Goal: Transaction & Acquisition: Purchase product/service

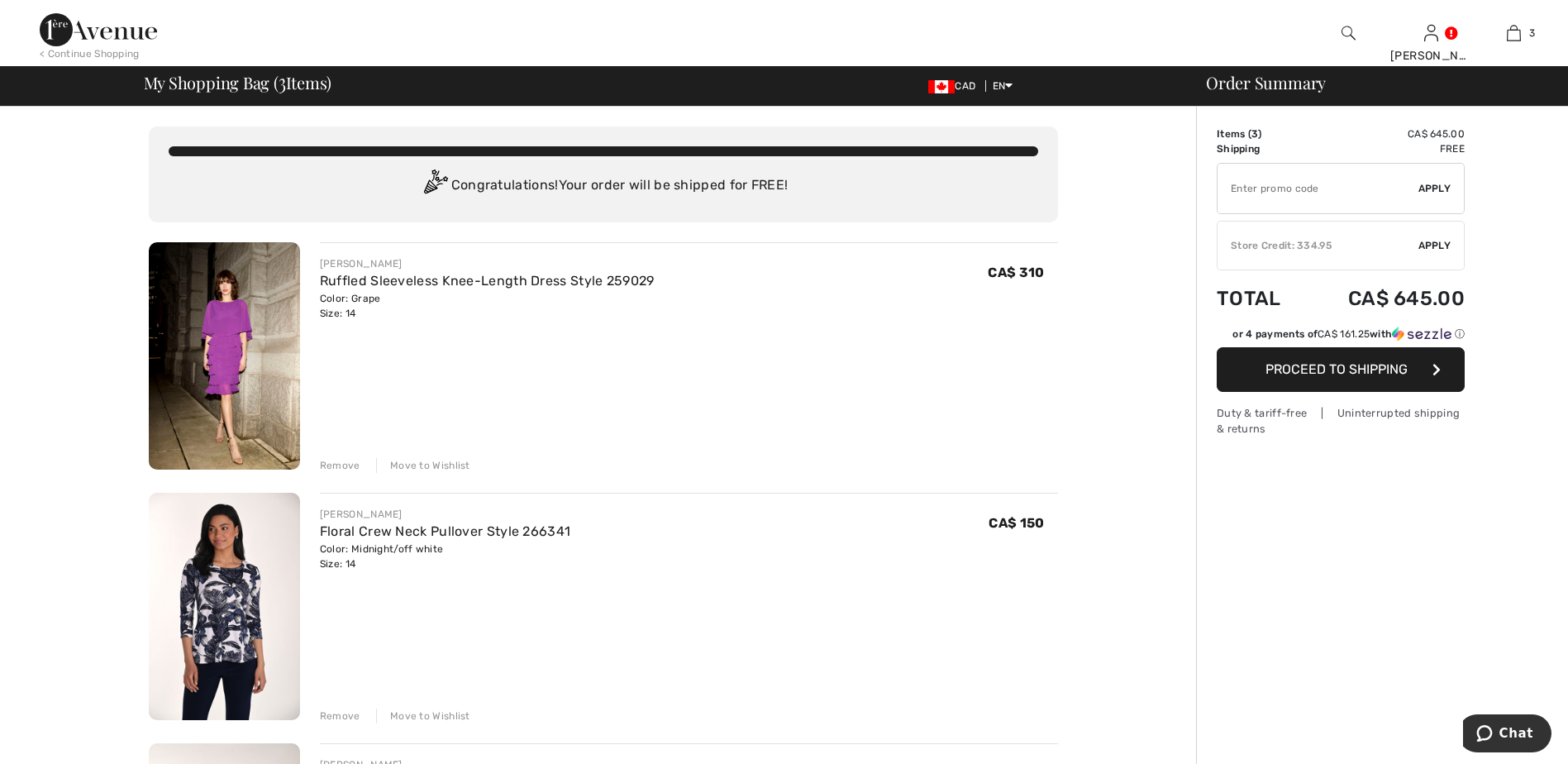
click at [340, 463] on div "Remove" at bounding box center [339, 466] width 41 height 15
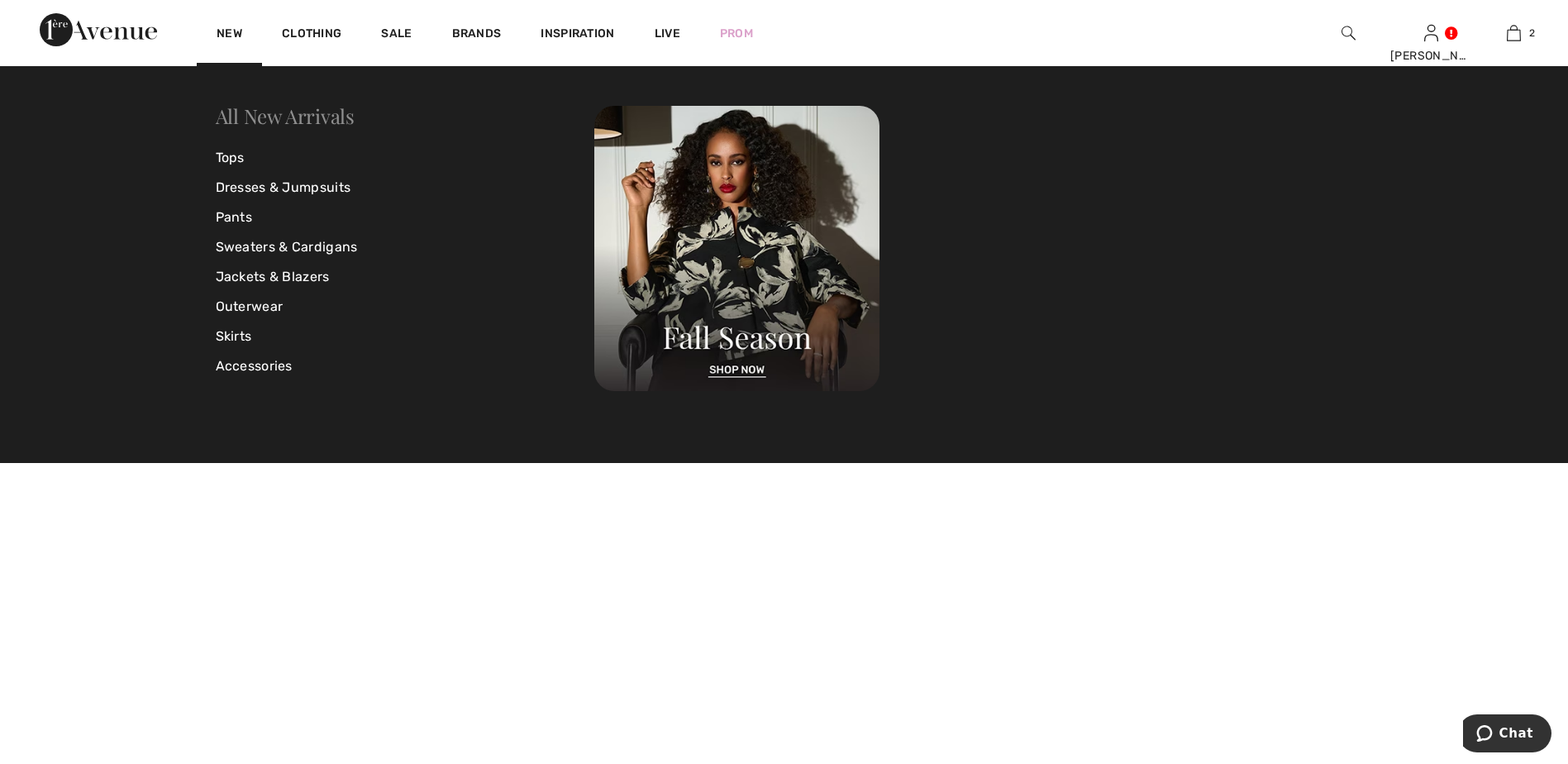
click at [286, 114] on link "All New Arrivals" at bounding box center [285, 116] width 139 height 27
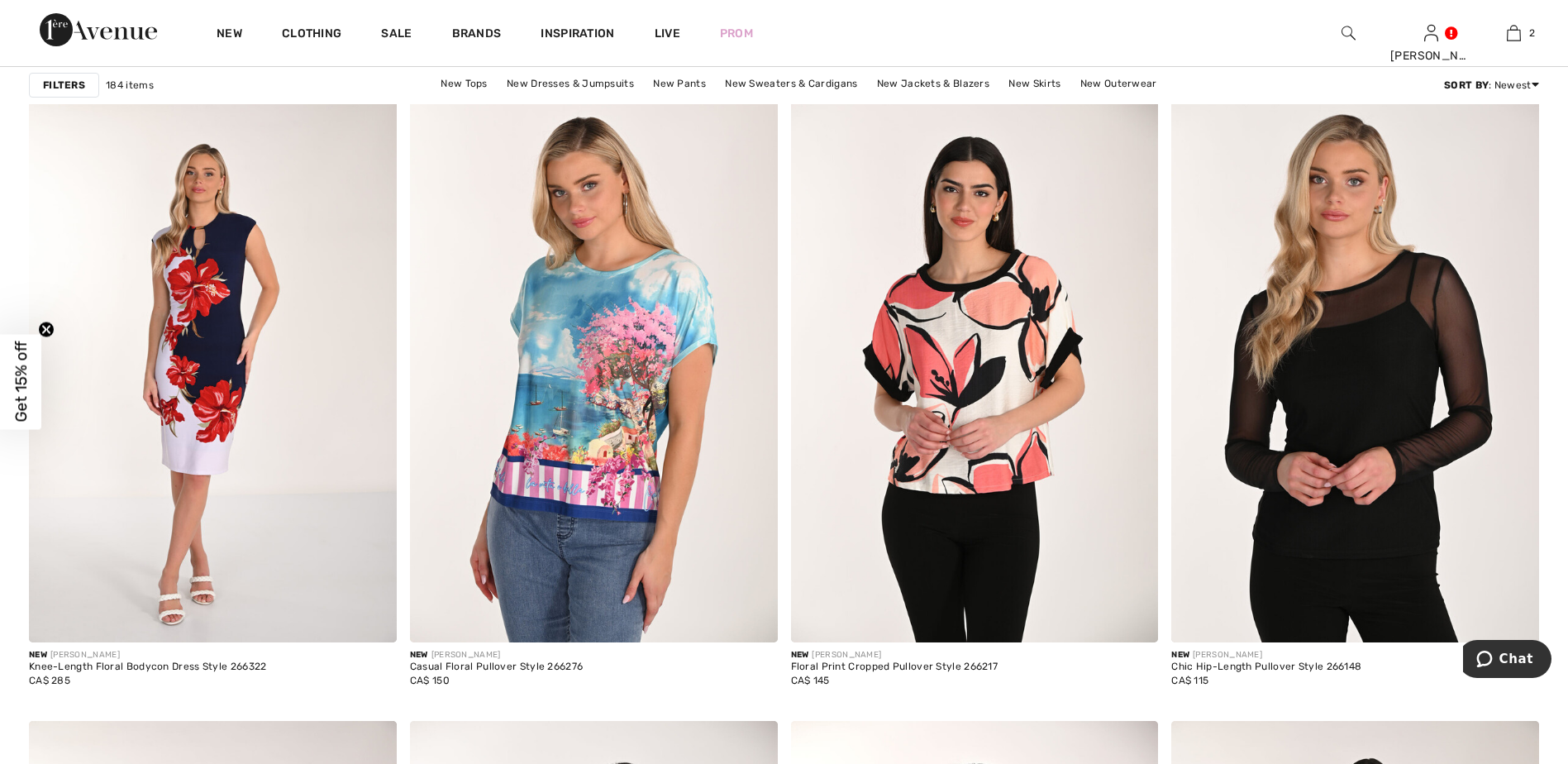
scroll to position [6461, 0]
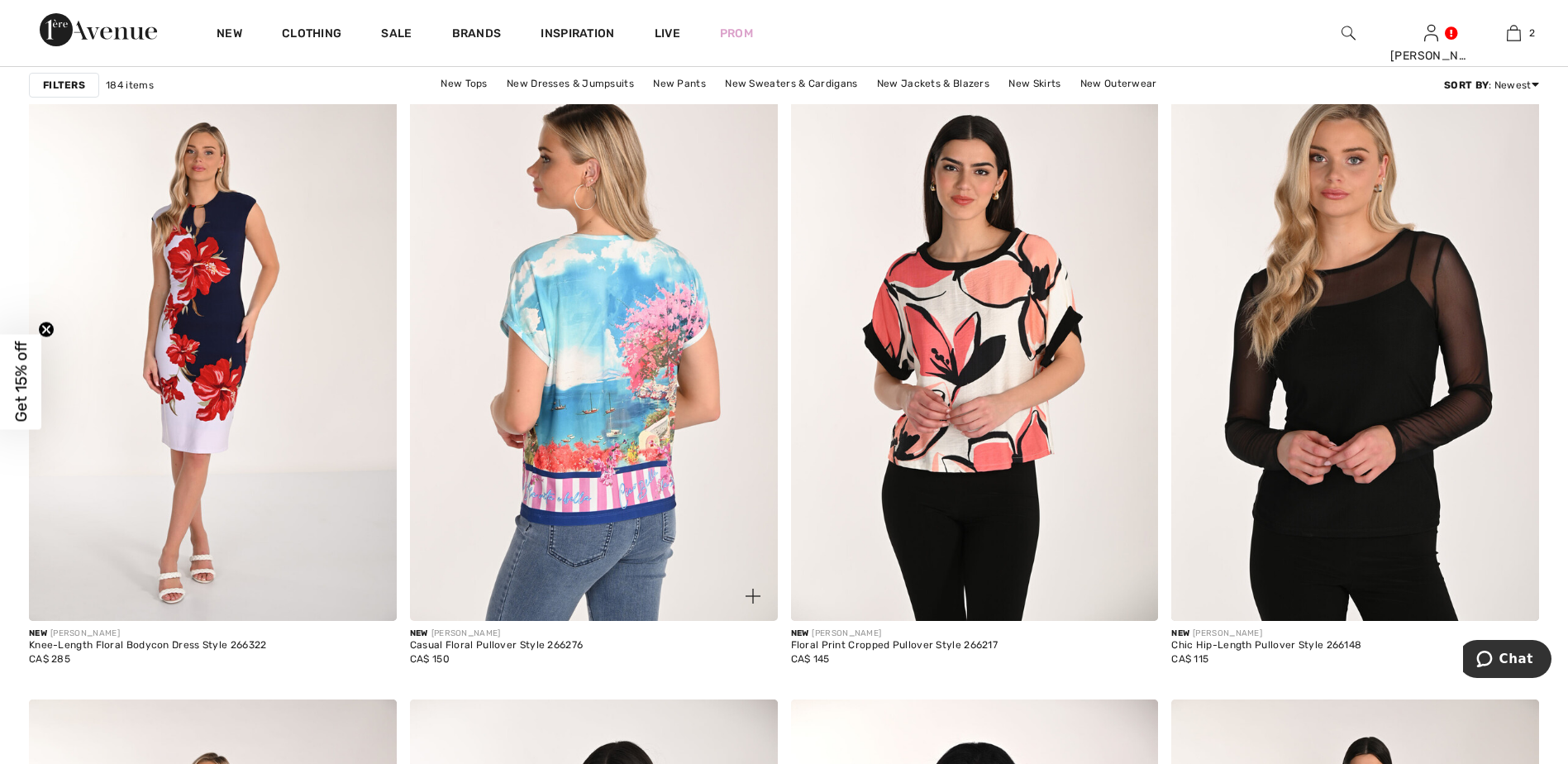
click at [603, 469] on img at bounding box center [593, 345] width 368 height 552
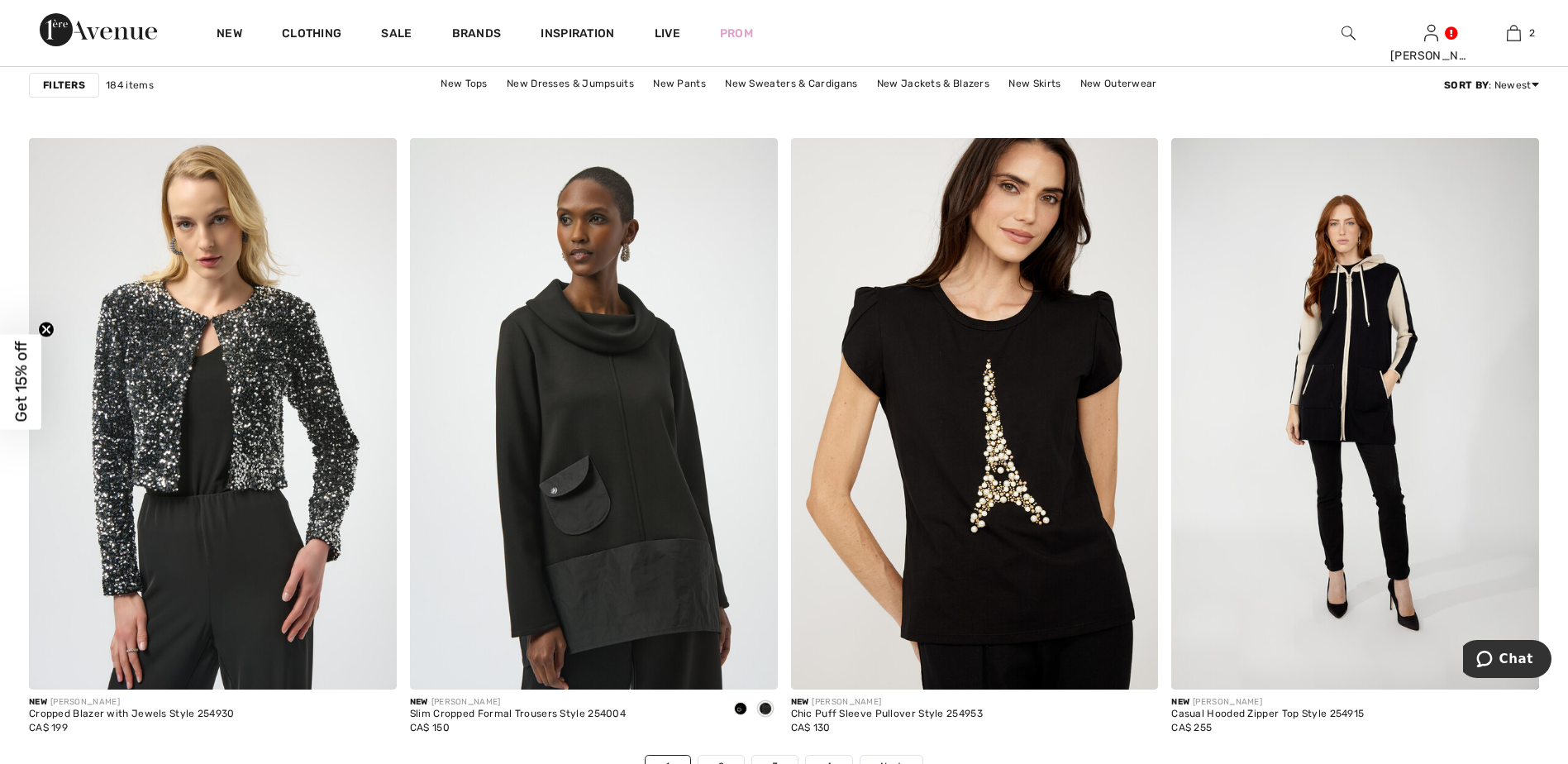
scroll to position [9173, 0]
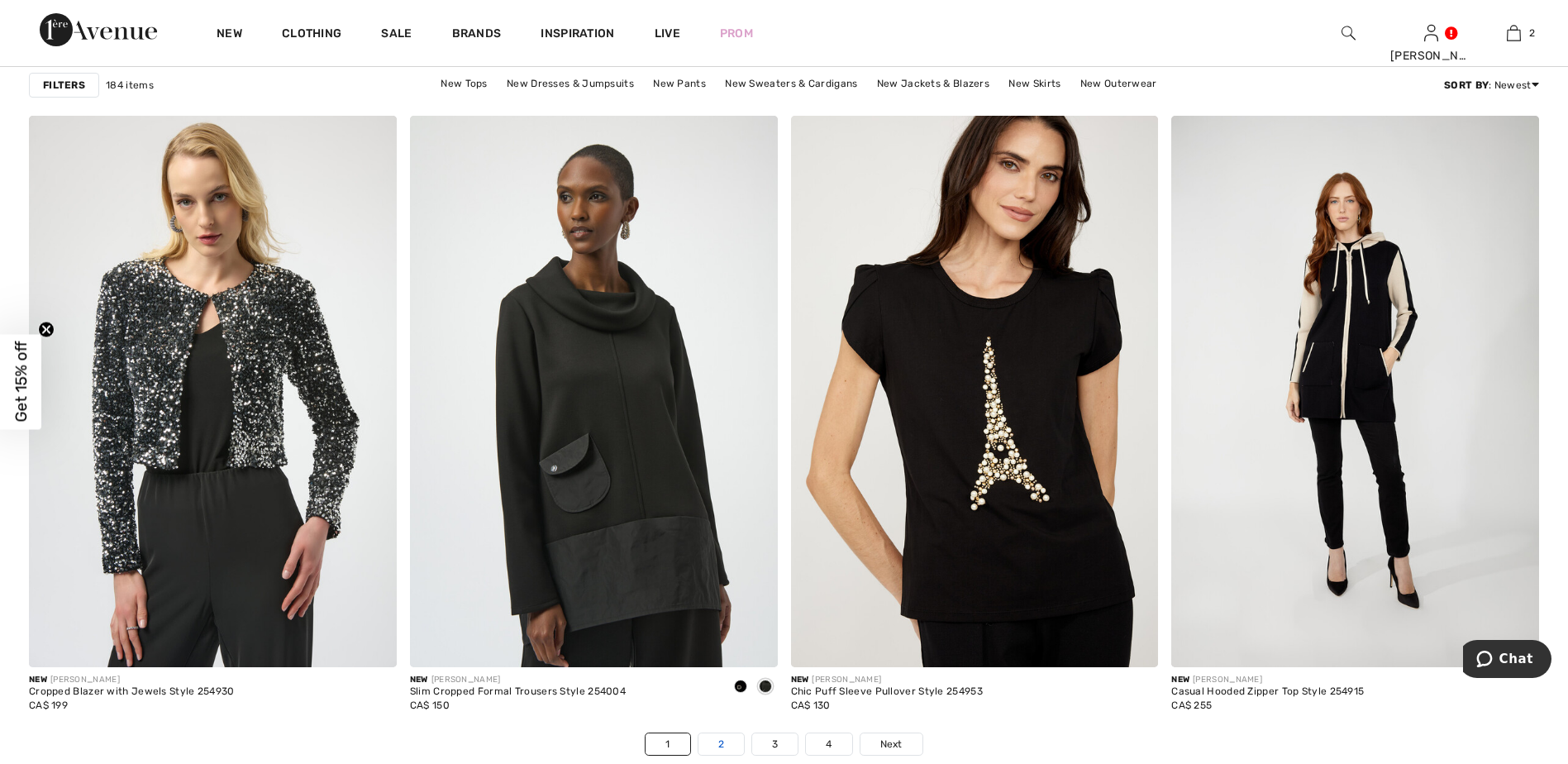
click at [718, 743] on link "2" at bounding box center [721, 744] width 46 height 22
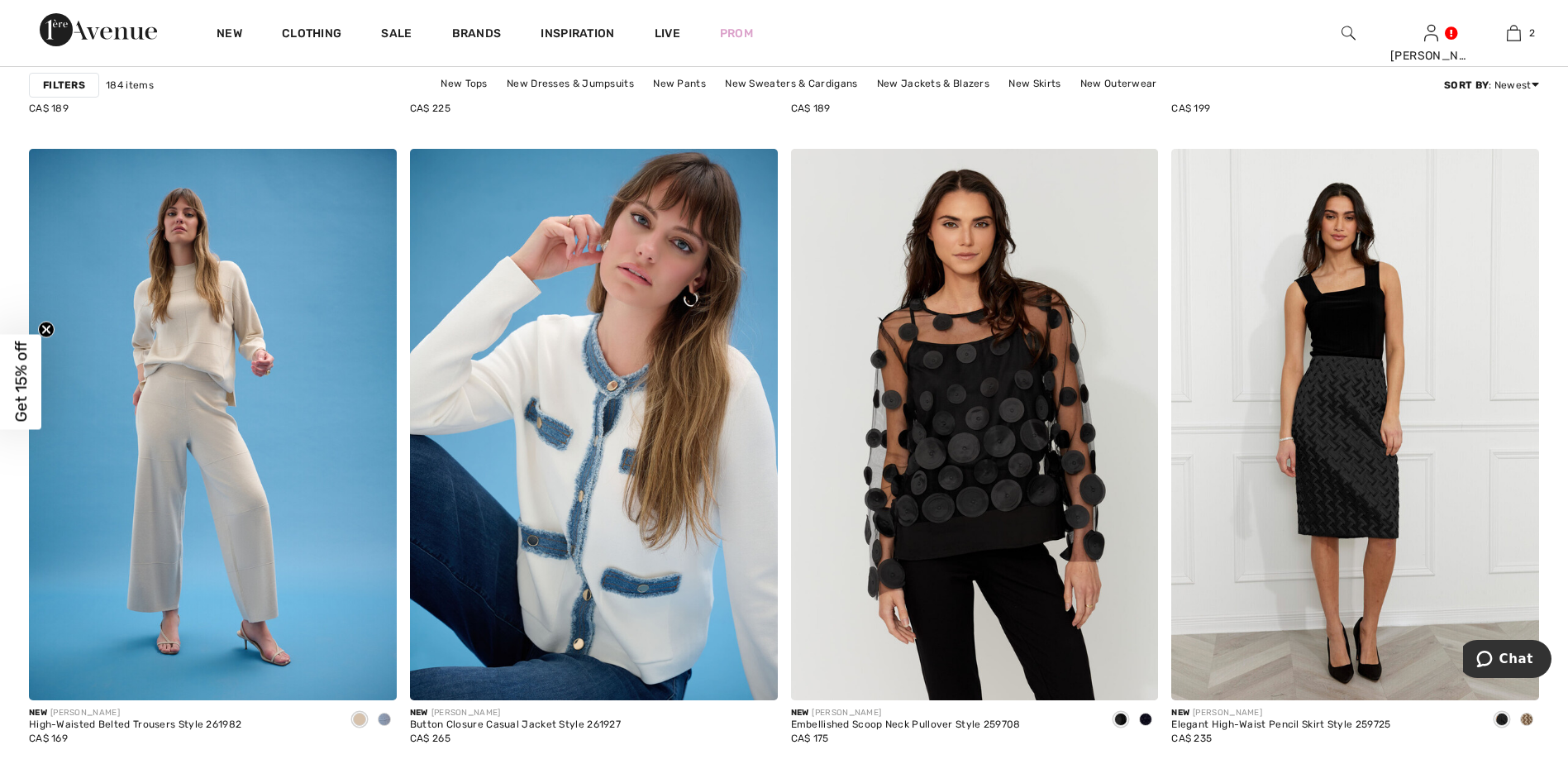
scroll to position [9228, 0]
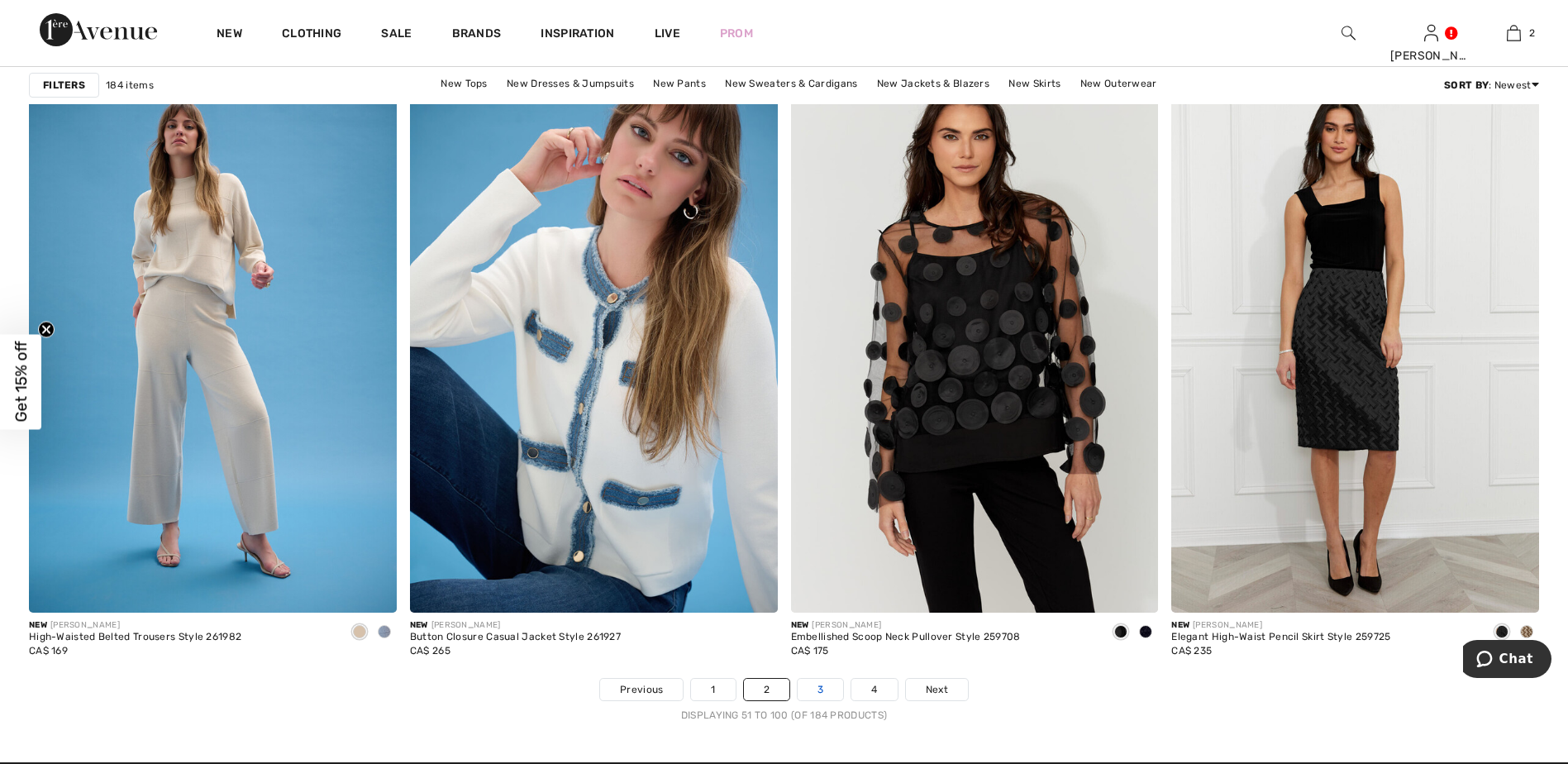
click at [819, 694] on link "3" at bounding box center [821, 690] width 46 height 22
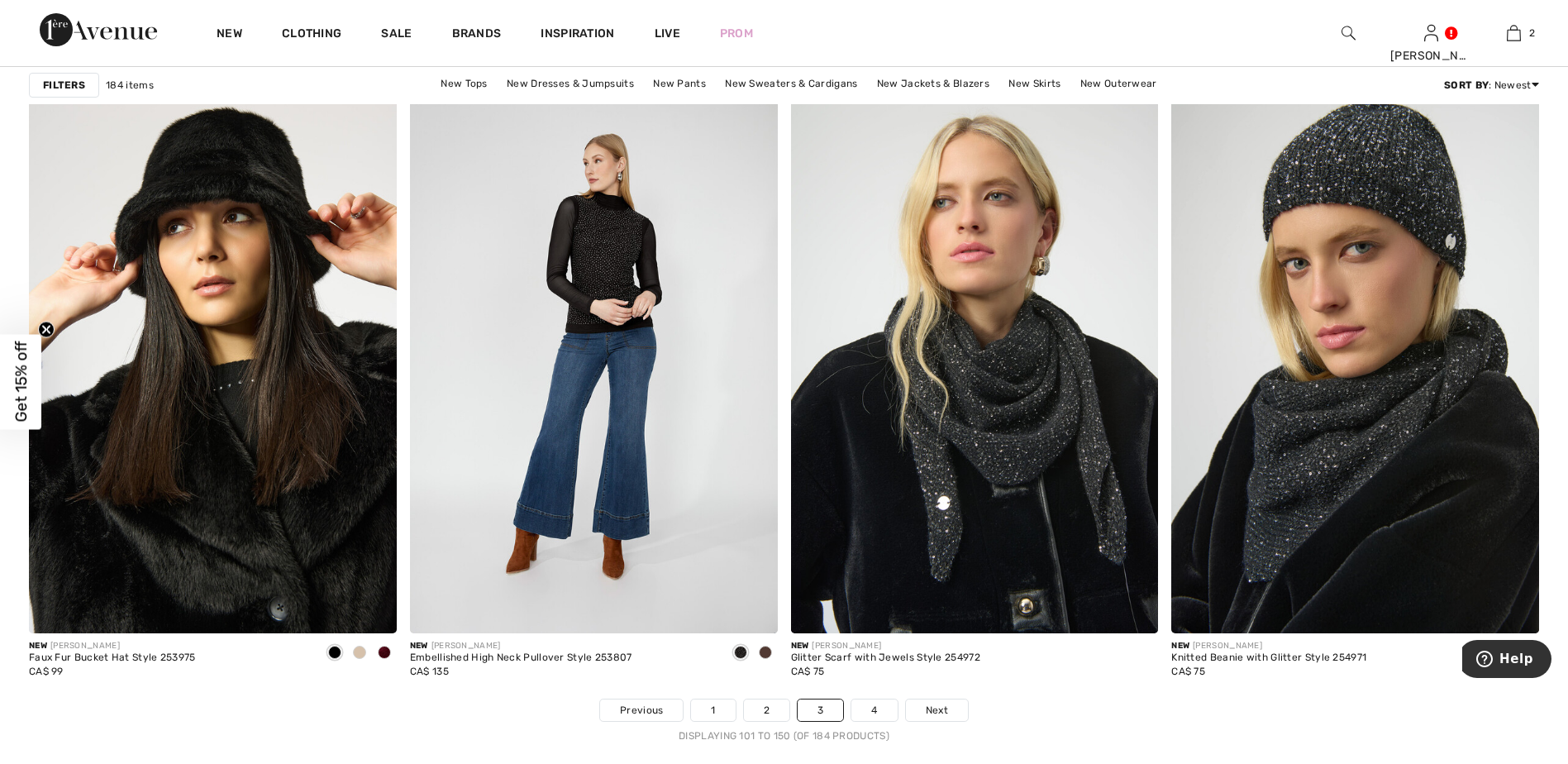
scroll to position [9284, 0]
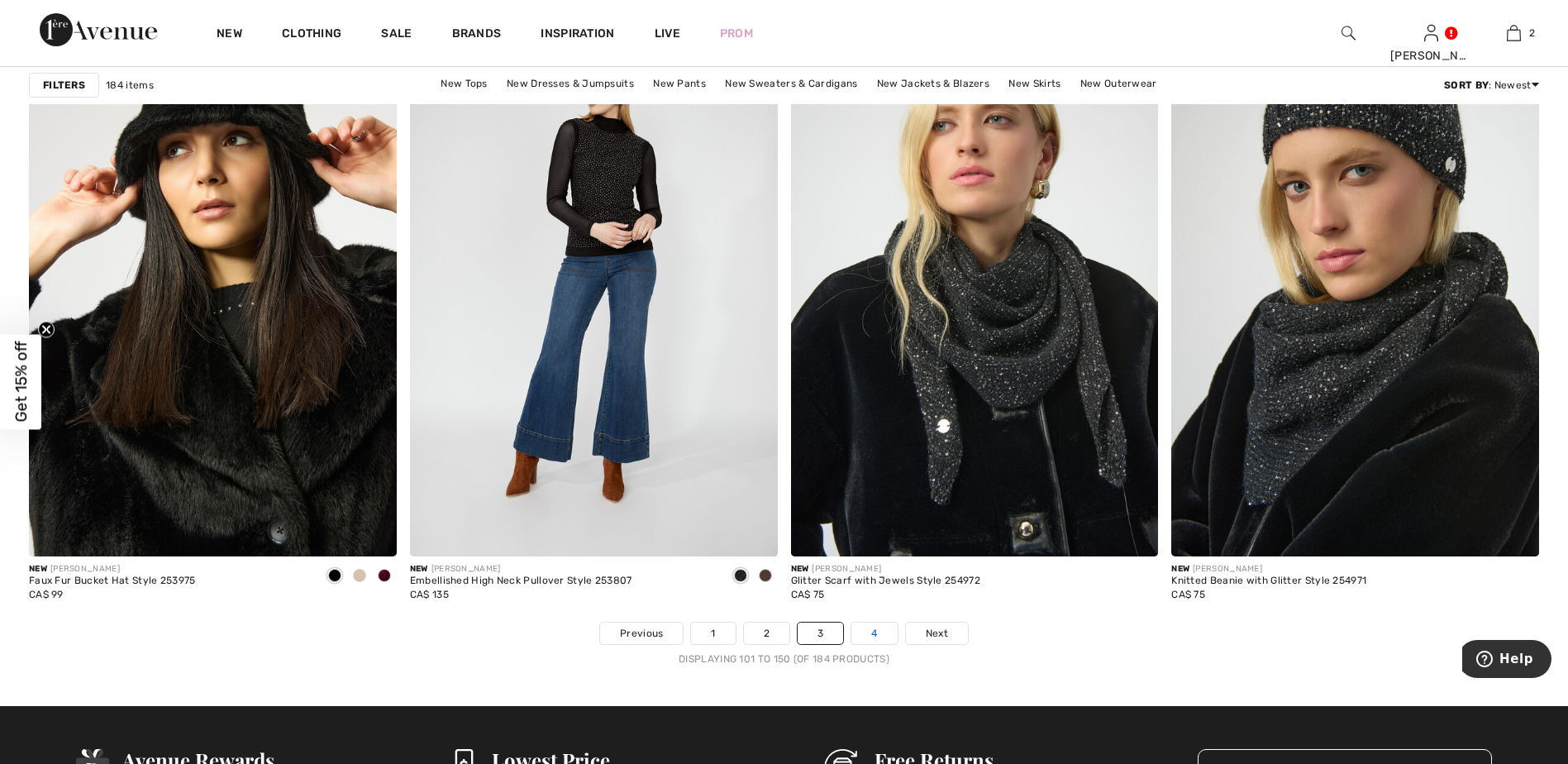
click at [875, 632] on link "4" at bounding box center [874, 633] width 46 height 22
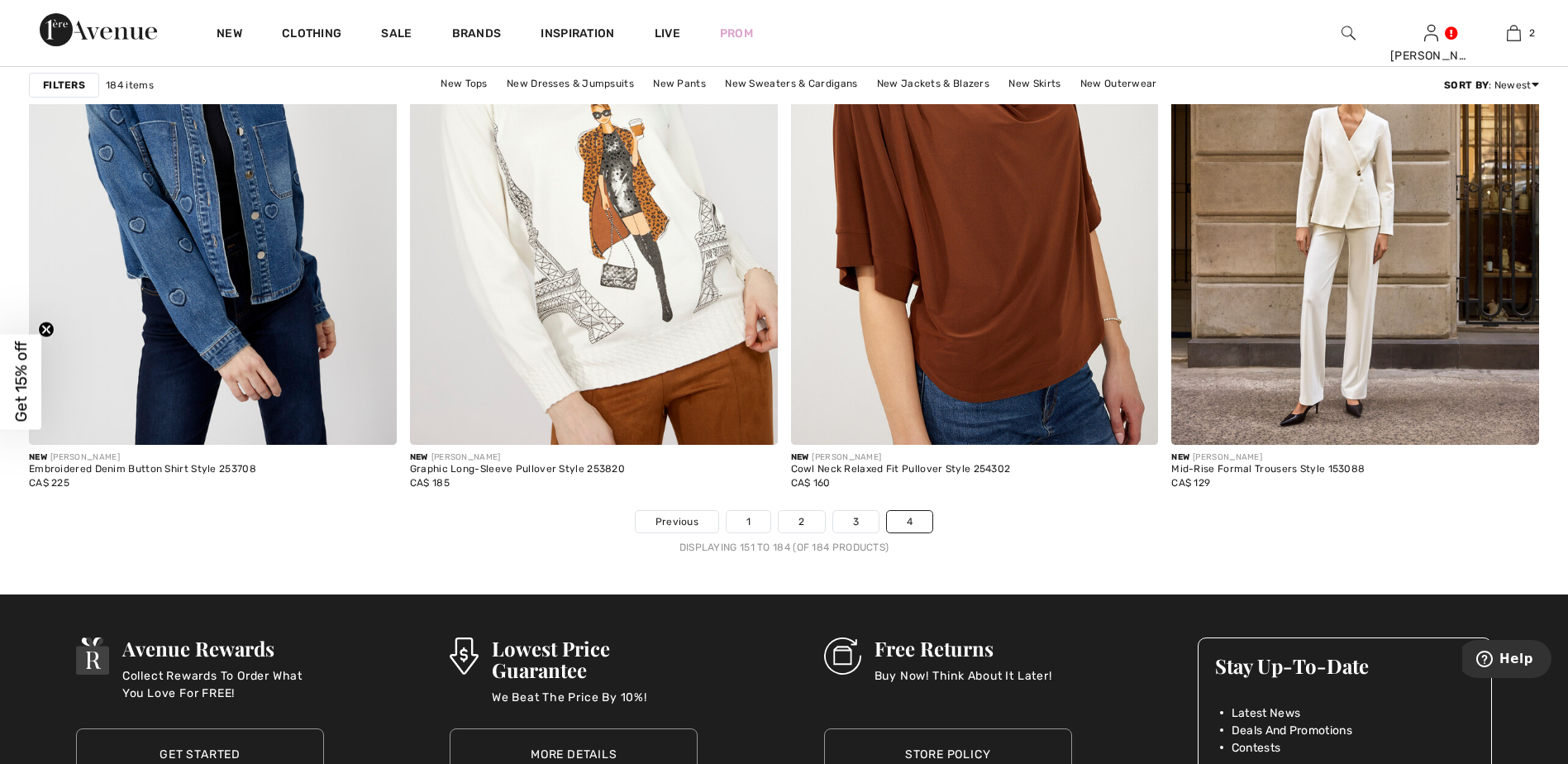
scroll to position [6703, 0]
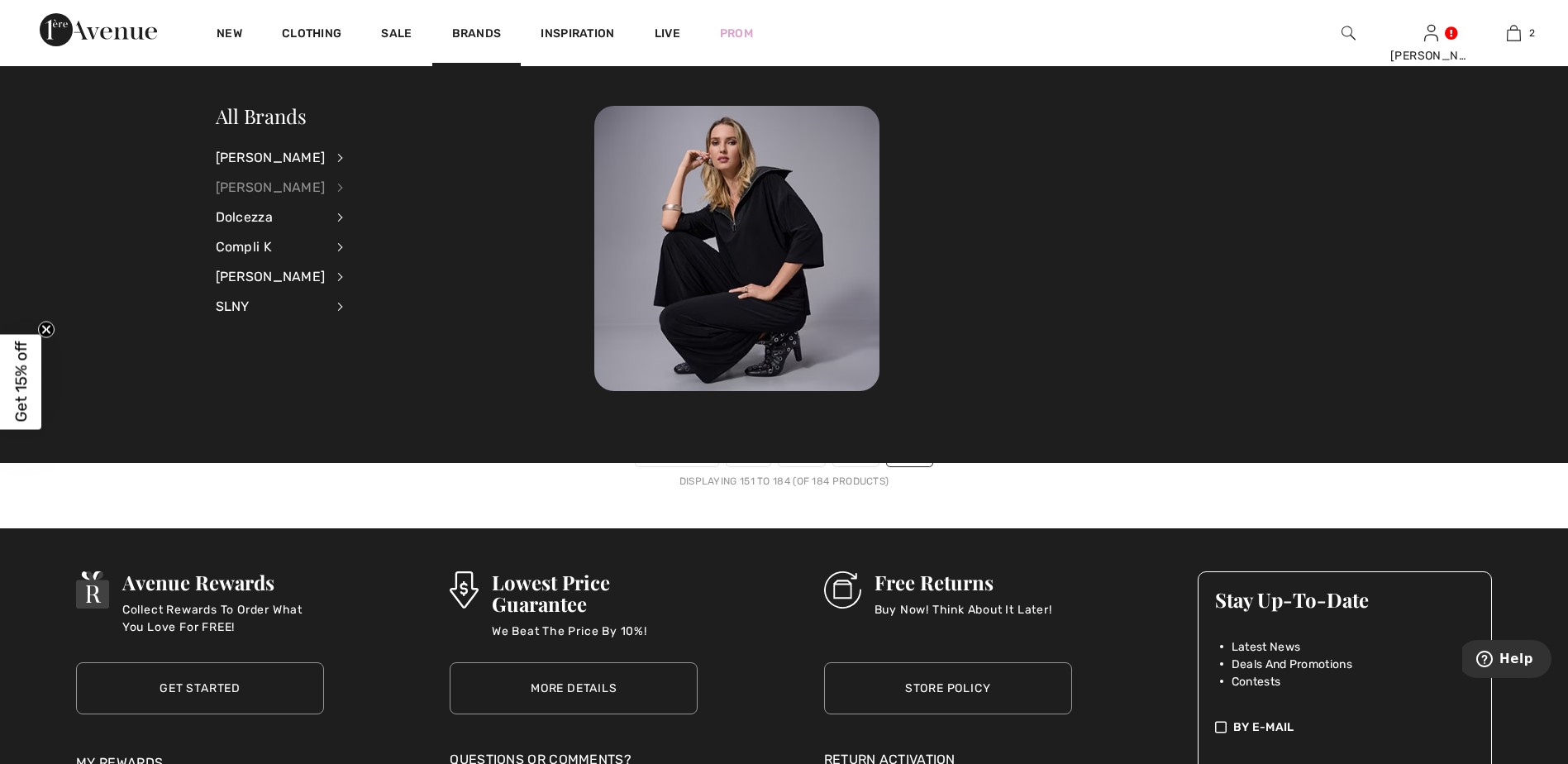
click at [283, 188] on div "[PERSON_NAME]" at bounding box center [271, 187] width 110 height 29
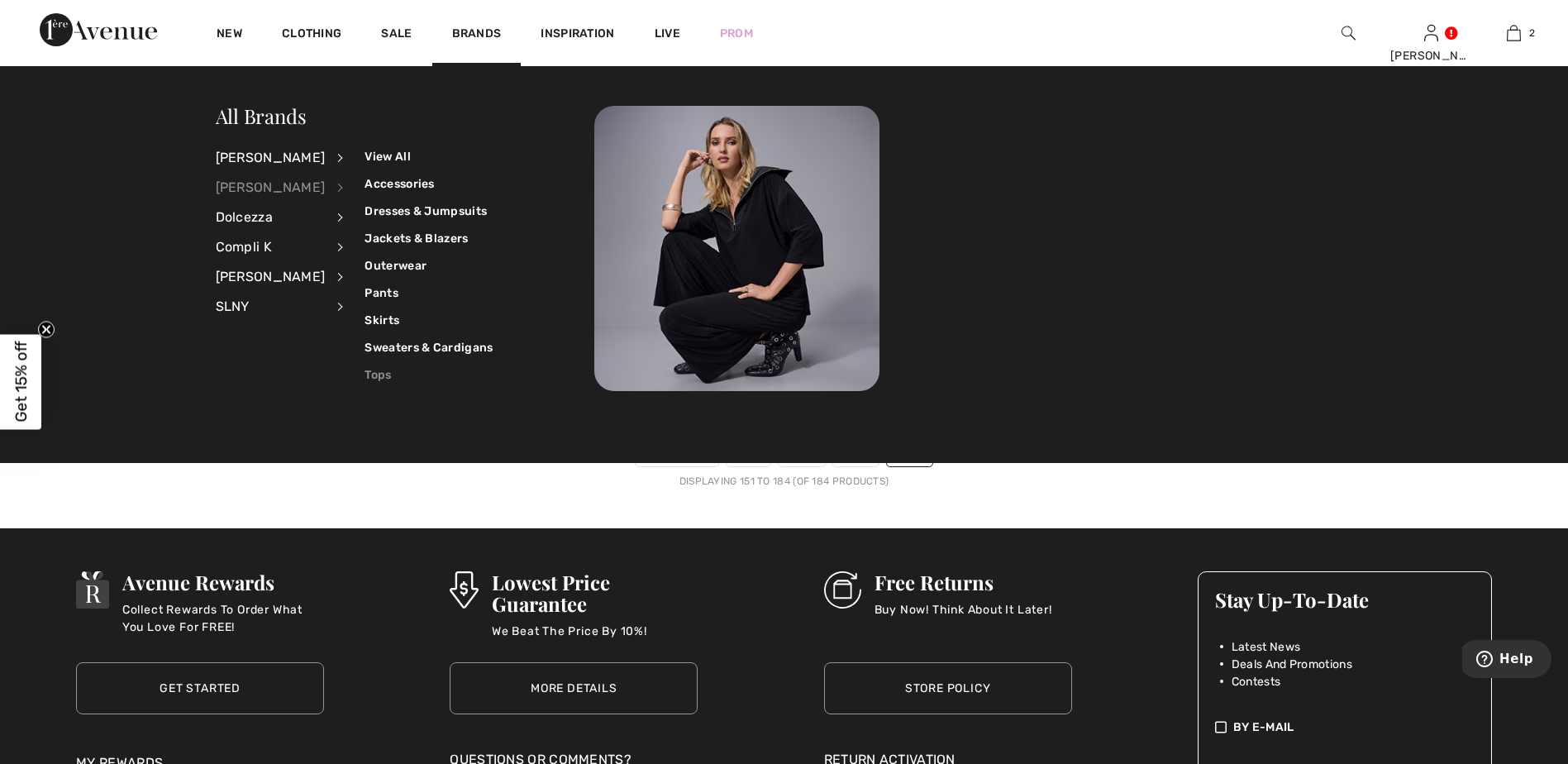
click at [374, 376] on link "Tops" at bounding box center [428, 375] width 128 height 28
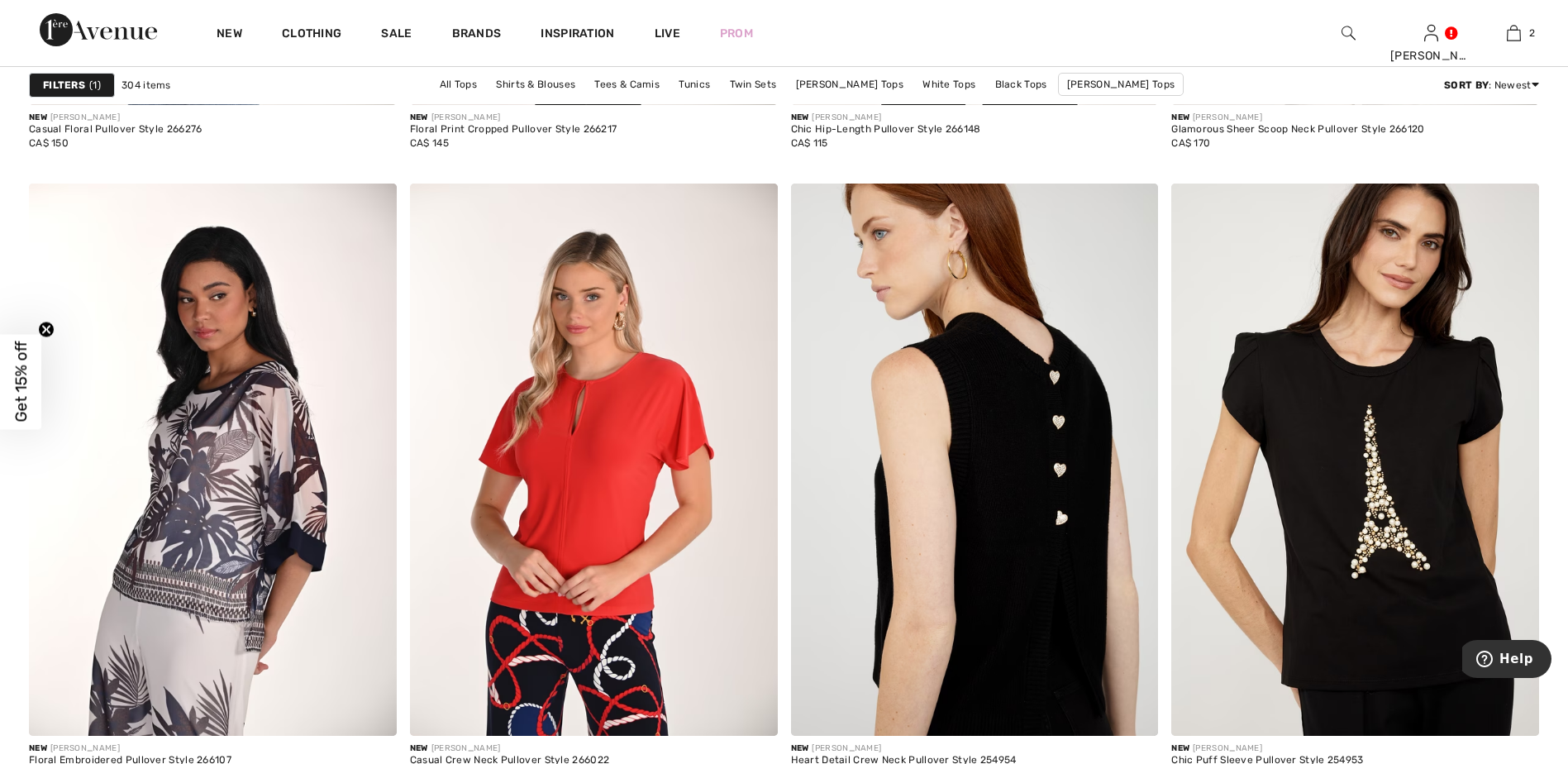
scroll to position [2007, 0]
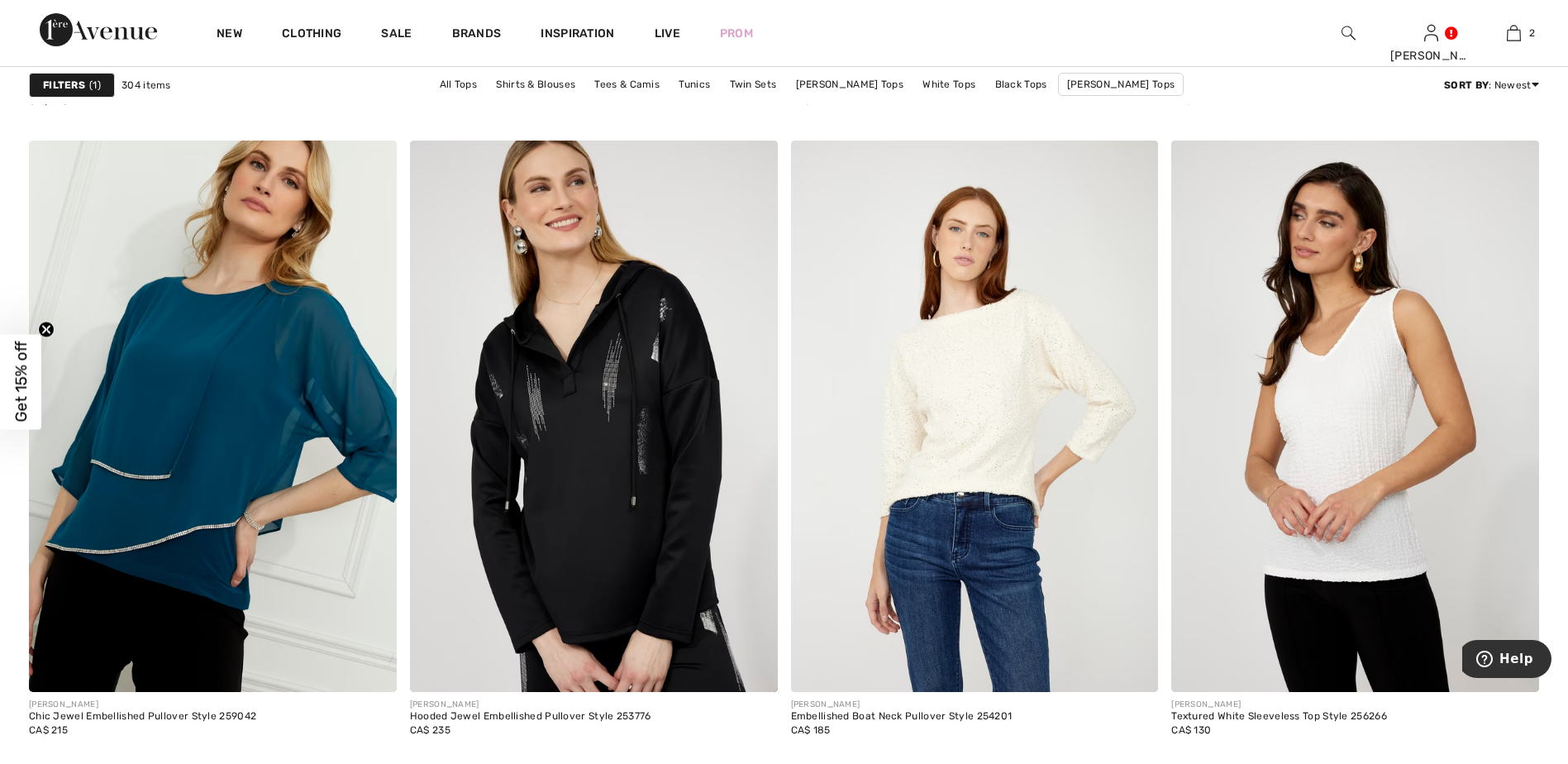
scroll to position [6373, 0]
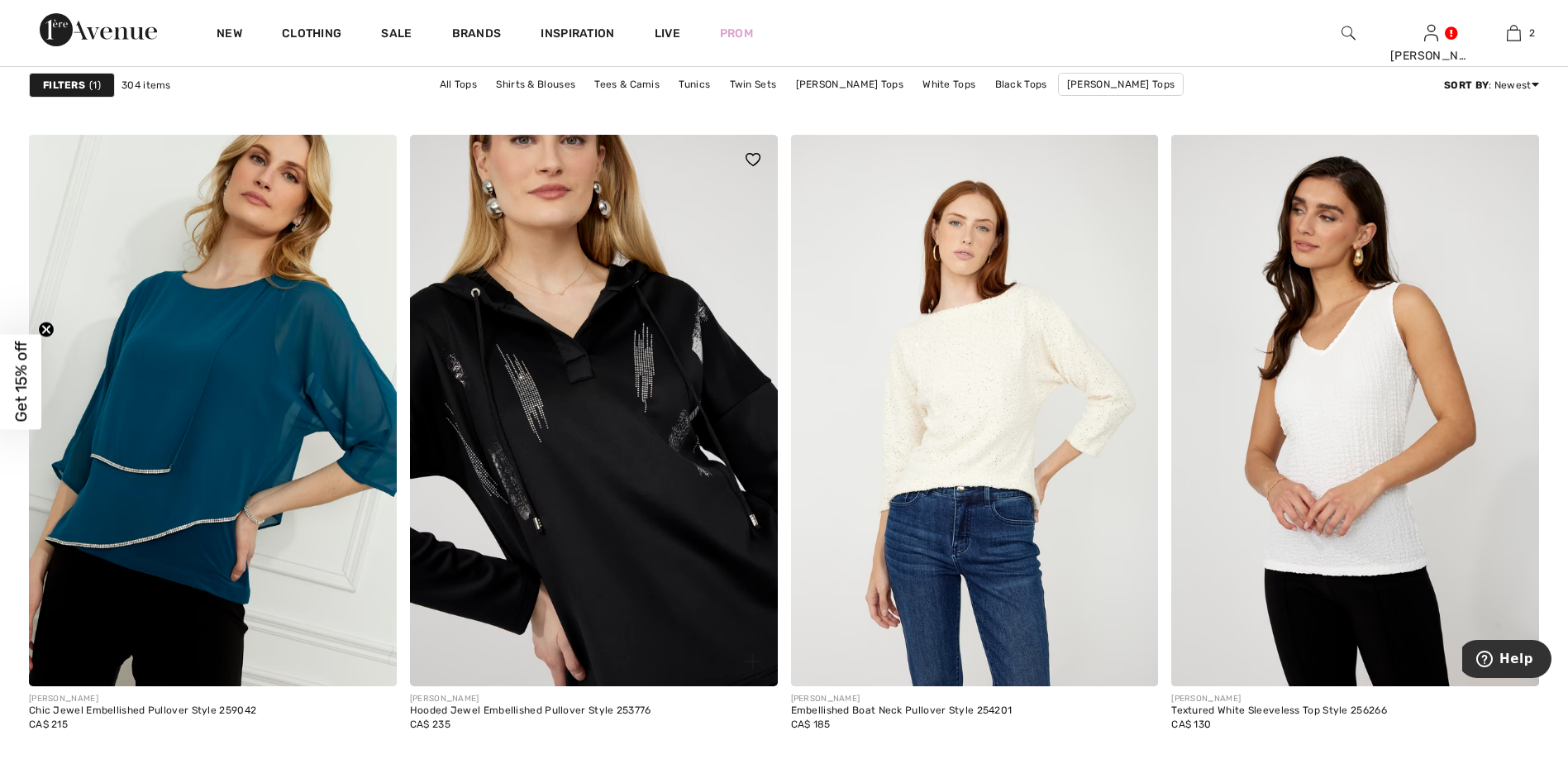
click at [631, 450] on img at bounding box center [593, 411] width 368 height 552
click at [599, 457] on img at bounding box center [593, 411] width 368 height 552
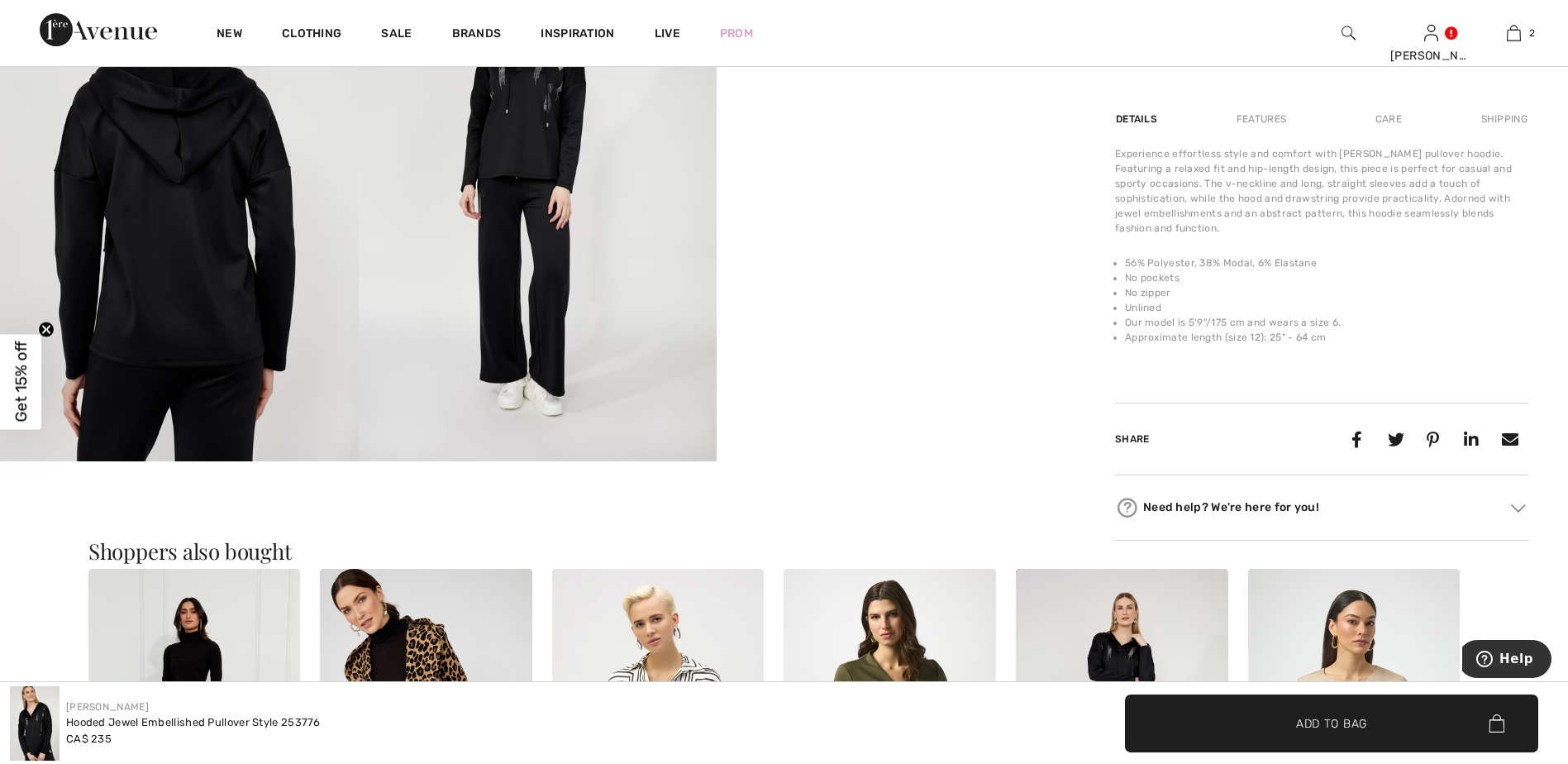
scroll to position [1014, 0]
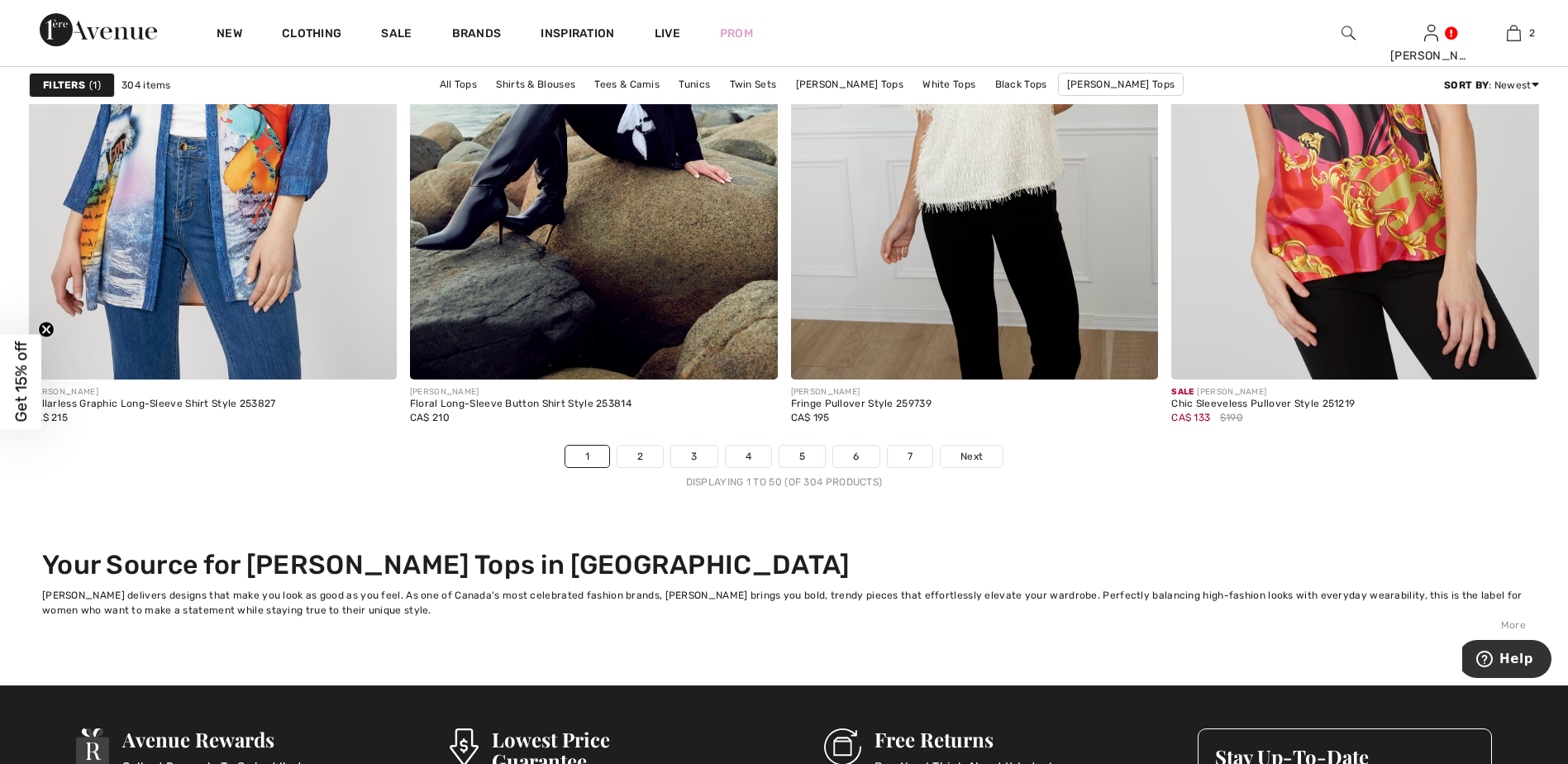
scroll to position [9471, 0]
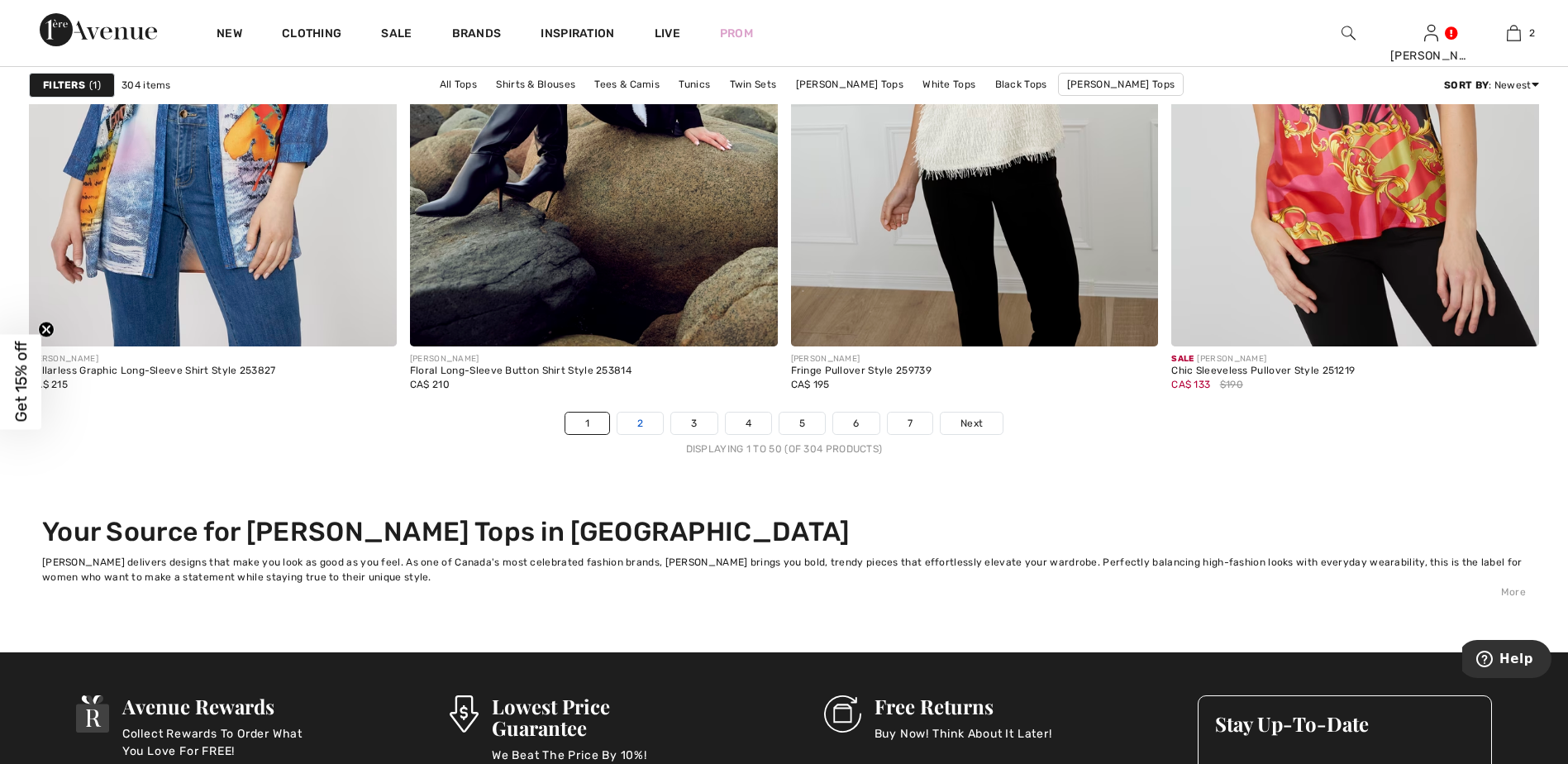
click at [653, 424] on link "2" at bounding box center [640, 423] width 46 height 22
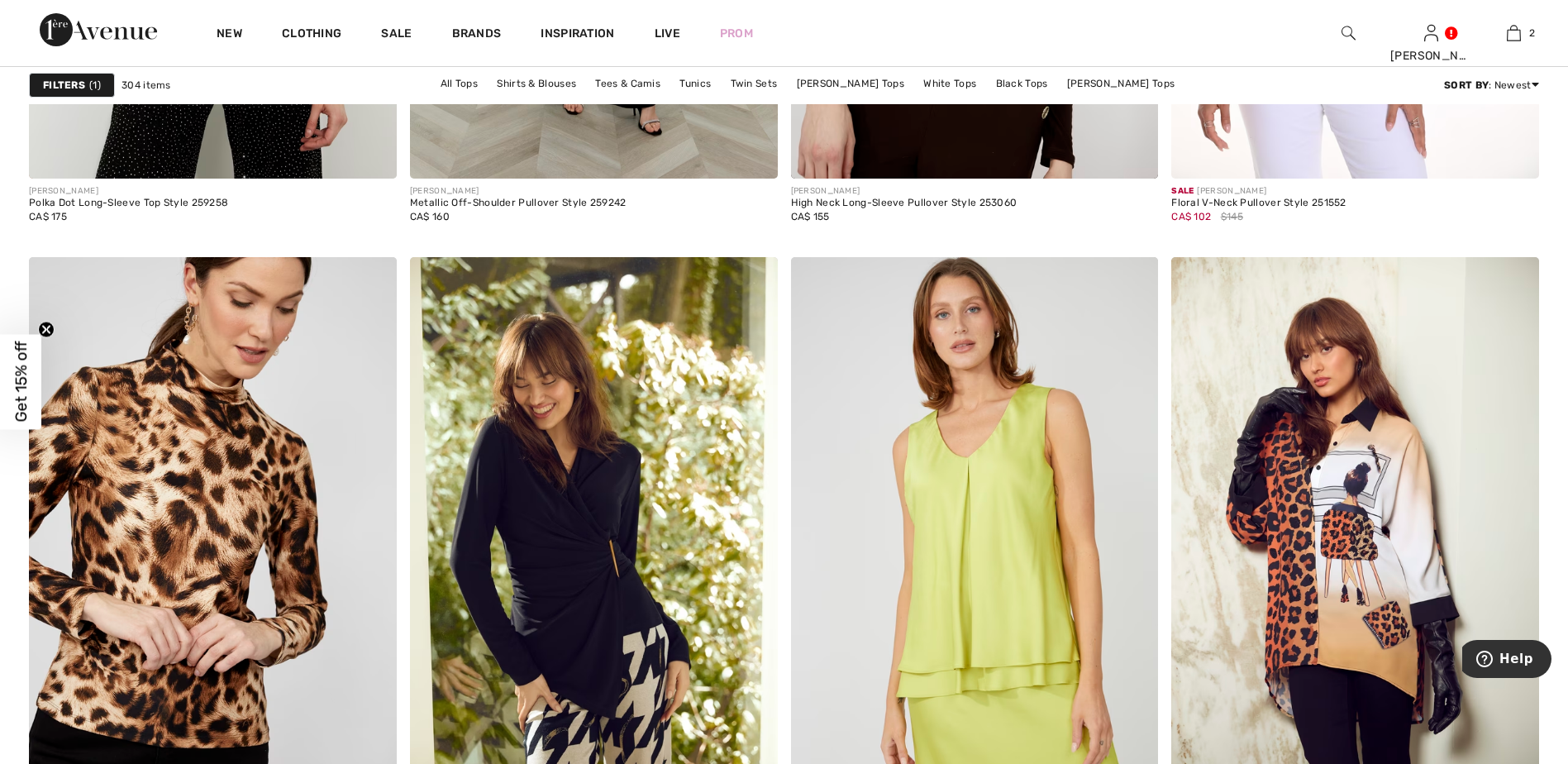
scroll to position [6957, 0]
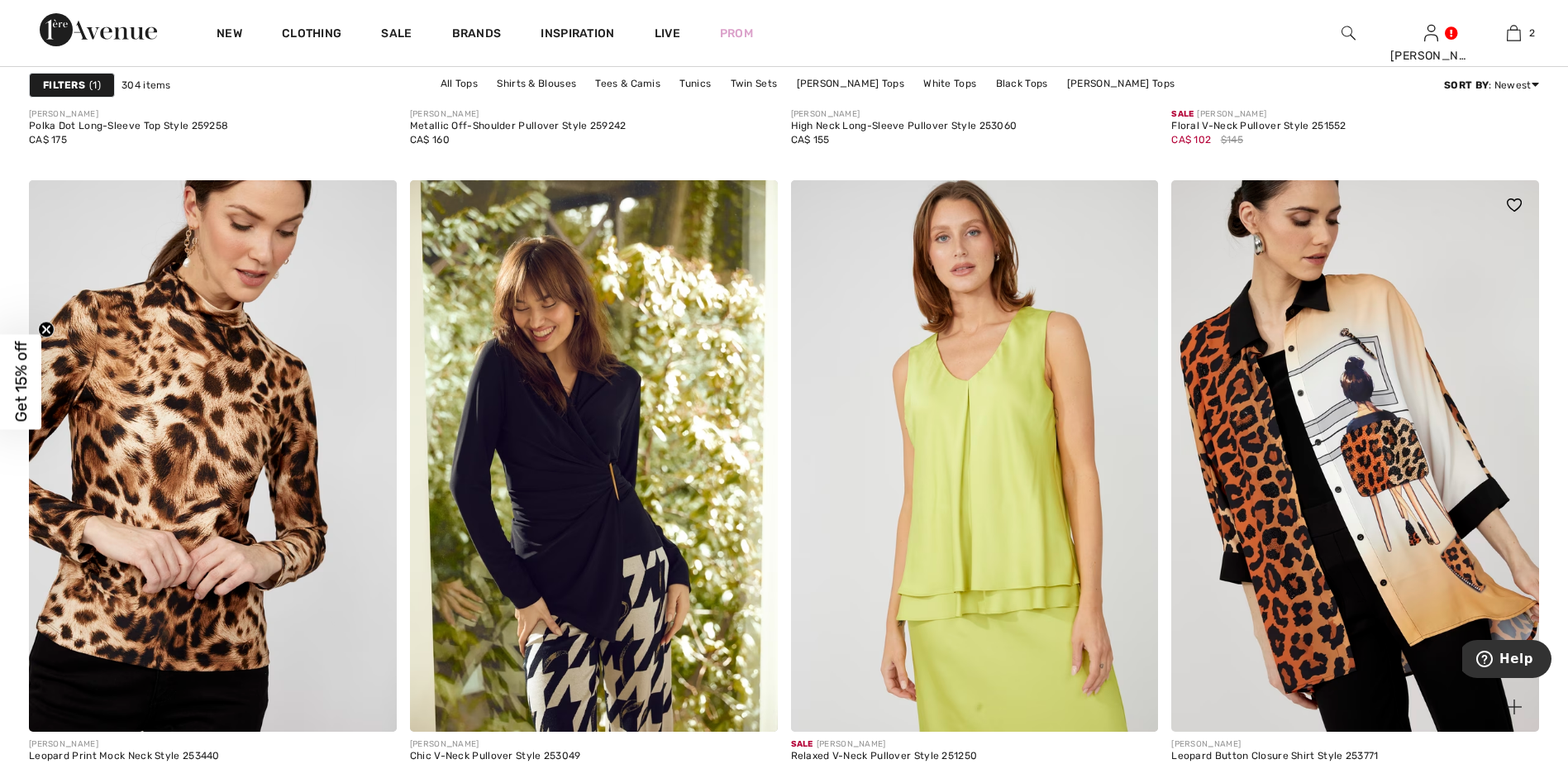
click at [1327, 442] on img at bounding box center [1355, 456] width 368 height 552
